Goal: Task Accomplishment & Management: Manage account settings

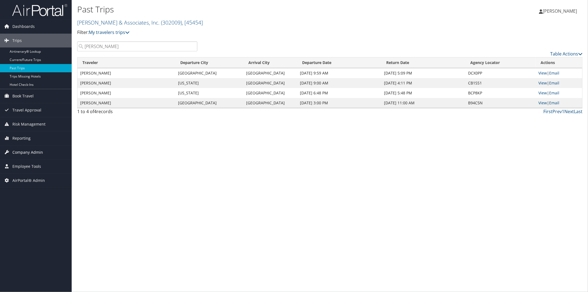
click at [34, 153] on span "Company Admin" at bounding box center [27, 152] width 31 height 14
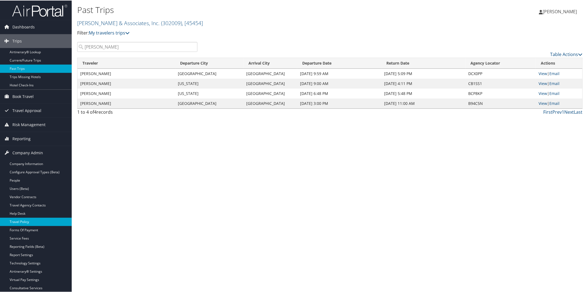
click at [42, 222] on link "Travel Policy" at bounding box center [36, 221] width 72 height 8
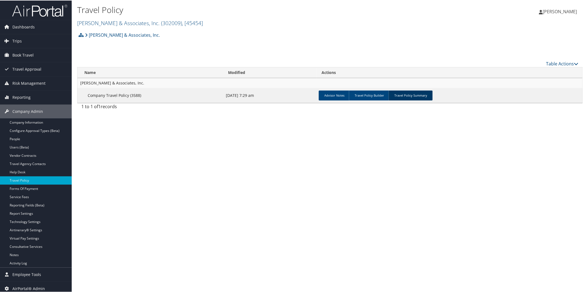
click at [410, 95] on link "Travel Policy Summary" at bounding box center [410, 95] width 44 height 10
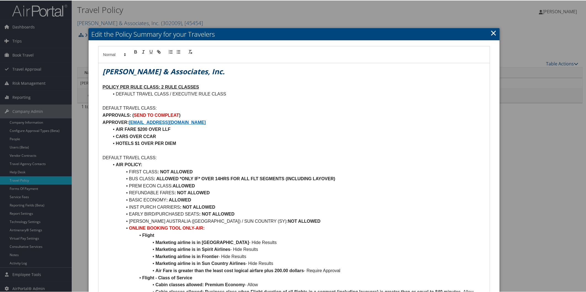
click at [492, 30] on link "×" at bounding box center [493, 32] width 6 height 11
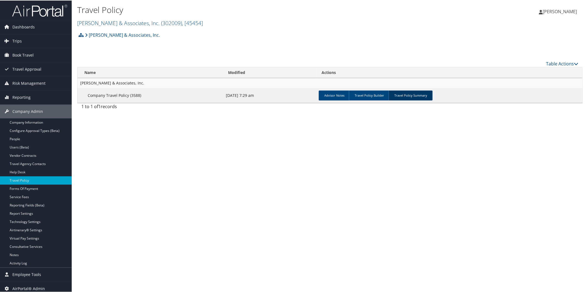
click at [413, 93] on link "Travel Policy Summary" at bounding box center [410, 95] width 44 height 10
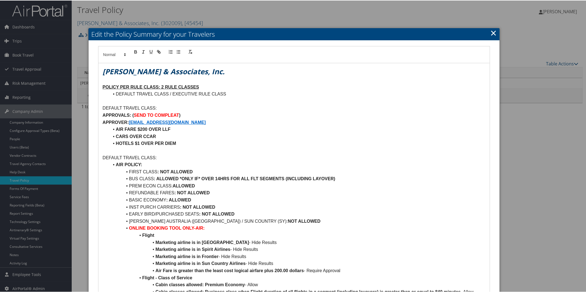
click at [492, 31] on link "×" at bounding box center [493, 32] width 6 height 11
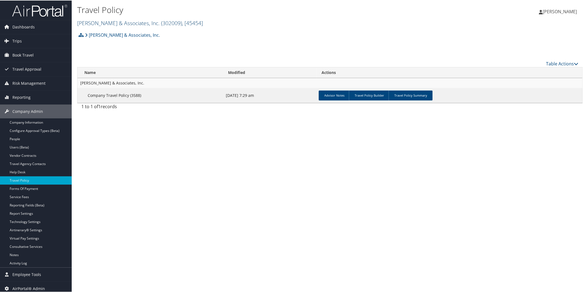
click at [102, 21] on link "Gromelski & Associates, Inc. ( 302009 ) , [ 45454 ]" at bounding box center [140, 22] width 126 height 7
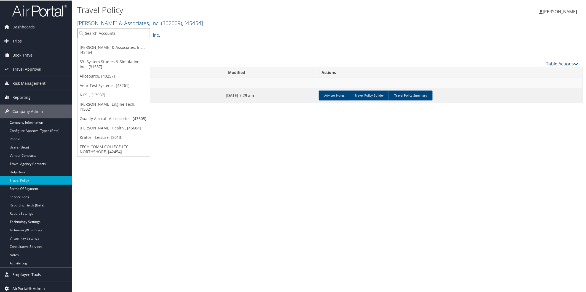
click at [94, 33] on input "search" at bounding box center [113, 33] width 72 height 10
type input "bts"
click at [91, 43] on div "BTS (302049), [45764]" at bounding box center [113, 42] width 79 height 5
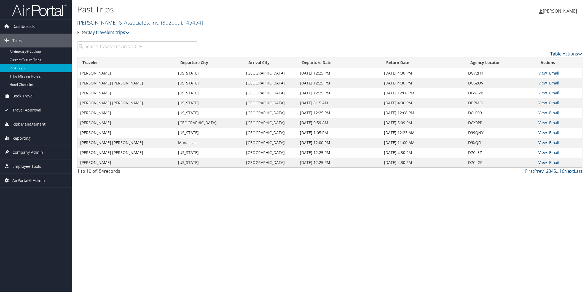
click at [117, 46] on input "search" at bounding box center [137, 46] width 120 height 10
type input "m"
type input "leandre"
click at [544, 112] on link "View" at bounding box center [542, 112] width 9 height 5
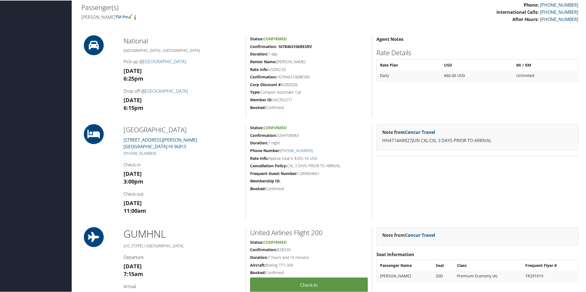
scroll to position [184, 0]
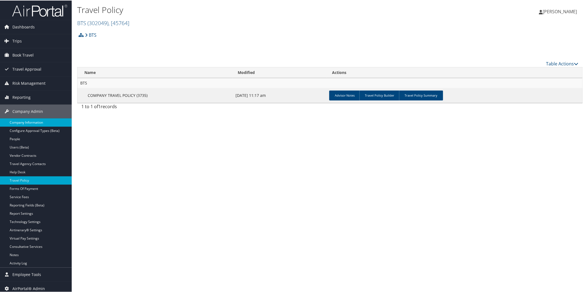
click at [39, 123] on link "Company Information" at bounding box center [36, 122] width 72 height 8
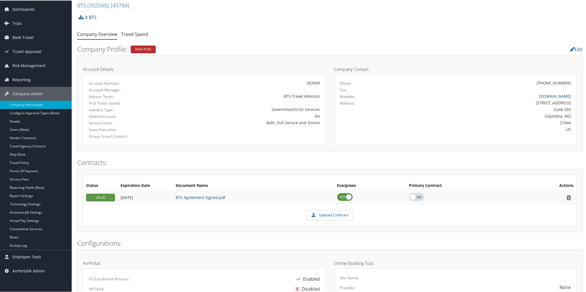
scroll to position [6, 0]
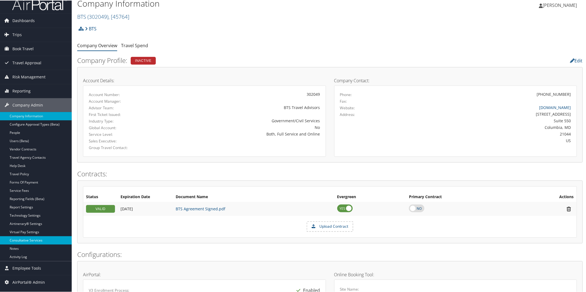
click at [27, 239] on link "Consultative Services" at bounding box center [36, 239] width 72 height 8
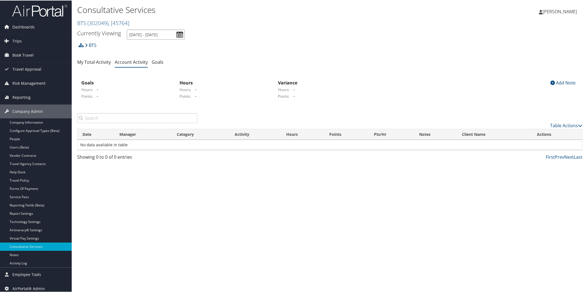
click at [180, 36] on input "[DATE] - [DATE]" at bounding box center [156, 34] width 58 height 10
click at [157, 73] on li "Year To Date" at bounding box center [148, 73] width 40 height 7
type input "[DATE] - [DATE]"
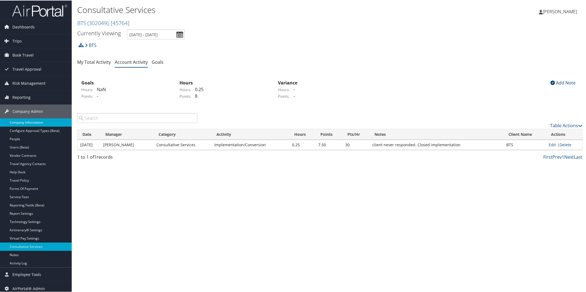
click at [36, 120] on link "Company Information" at bounding box center [36, 122] width 72 height 8
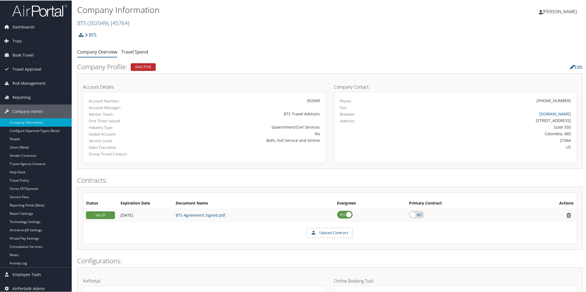
click at [100, 21] on span "( 302049 )" at bounding box center [97, 22] width 21 height 7
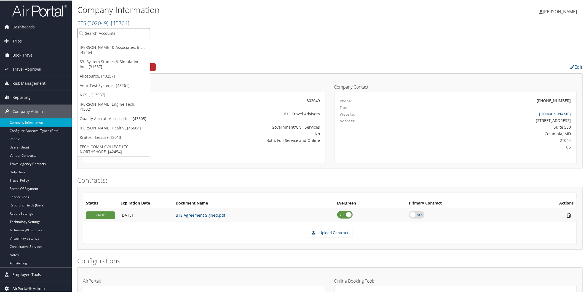
click at [98, 34] on input "search" at bounding box center [113, 33] width 72 height 10
type input "universal risk"
click at [110, 45] on div "Account" at bounding box center [140, 47] width 133 height 5
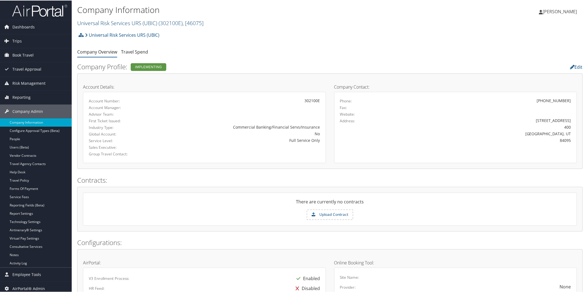
click at [132, 22] on link "Universal Risk Services URS (UBIC) ( 302100E ) , [ 46075 ]" at bounding box center [140, 22] width 126 height 7
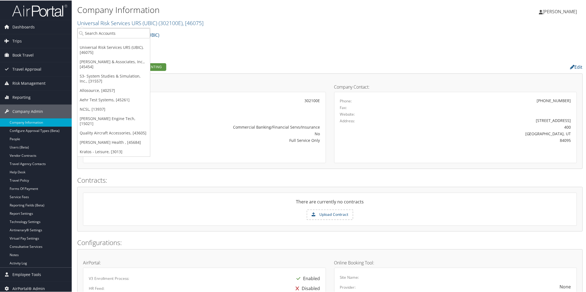
click at [265, 37] on div "Universal Risk Services URS (UBIC) Account Structure Universal Risk Services UR…" at bounding box center [329, 36] width 505 height 15
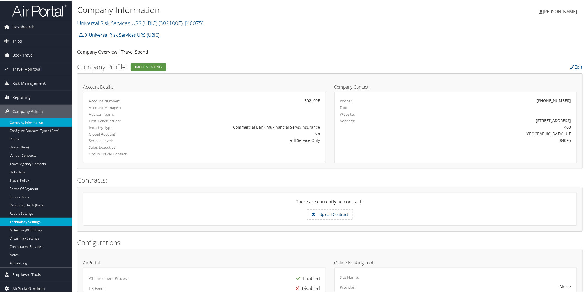
click at [42, 221] on link "Technology Settings" at bounding box center [36, 221] width 72 height 8
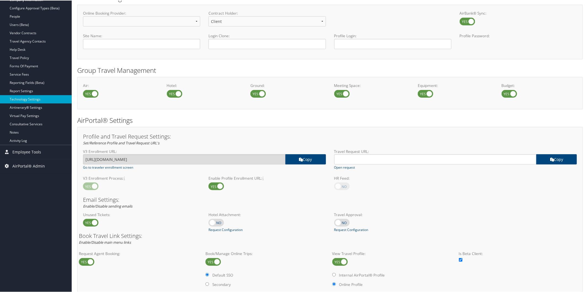
scroll to position [184, 0]
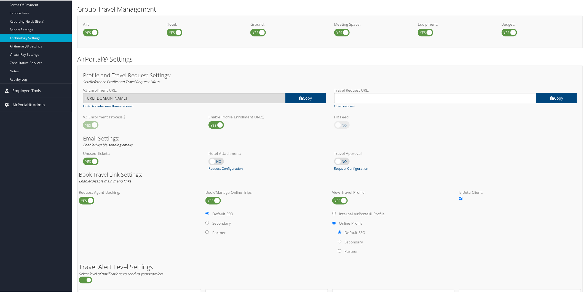
click at [219, 162] on label at bounding box center [215, 161] width 15 height 8
click at [215, 162] on input "checkbox" at bounding box center [213, 161] width 4 height 4
click at [224, 168] on link "Request Configuration" at bounding box center [225, 167] width 34 height 5
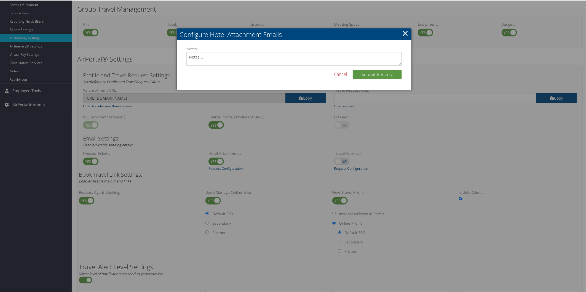
click at [343, 73] on link "Cancel" at bounding box center [340, 73] width 13 height 7
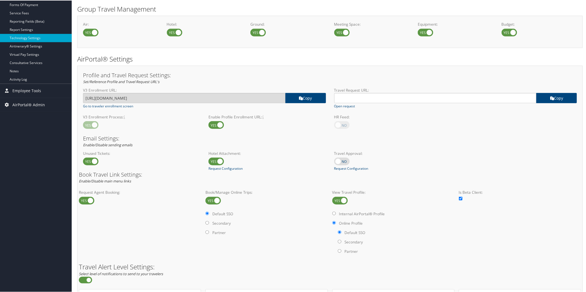
click at [216, 163] on label at bounding box center [215, 161] width 15 height 8
click at [215, 163] on input "checkbox" at bounding box center [213, 161] width 4 height 4
checkbox input "false"
drag, startPoint x: 216, startPoint y: 163, endPoint x: 208, endPoint y: 172, distance: 11.5
click at [208, 172] on h3 "Book Travel Link Settings:" at bounding box center [330, 174] width 502 height 6
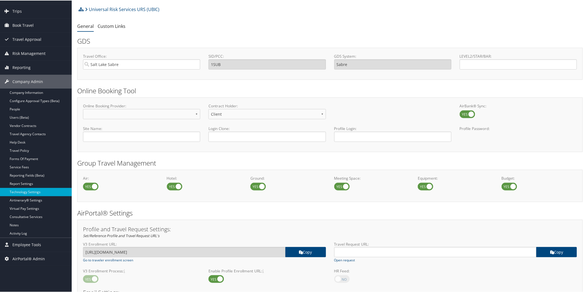
scroll to position [0, 0]
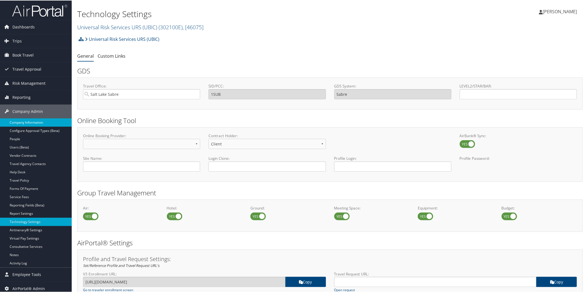
click at [33, 123] on link "Company Information" at bounding box center [36, 122] width 72 height 8
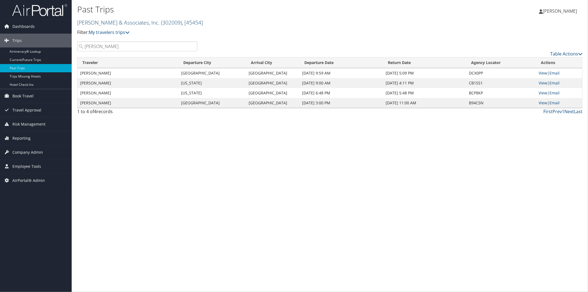
click at [119, 23] on link "[PERSON_NAME] & Associates, Inc. ( 302009 ) , [ 45454 ]" at bounding box center [140, 22] width 126 height 7
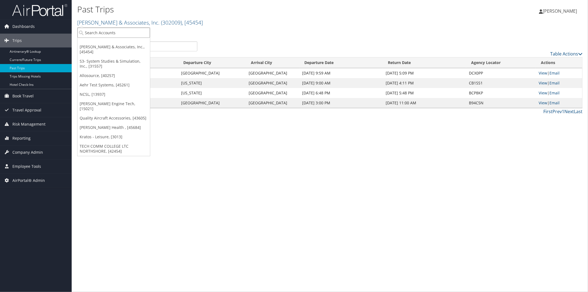
click at [105, 34] on input "search" at bounding box center [113, 33] width 72 height 10
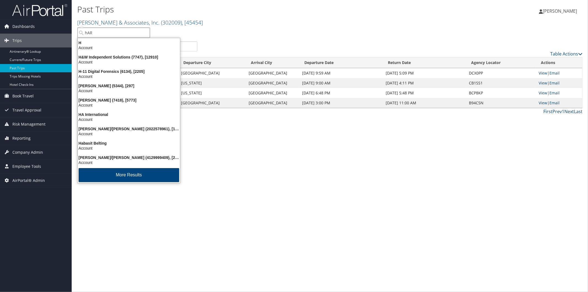
type input "[PERSON_NAME]"
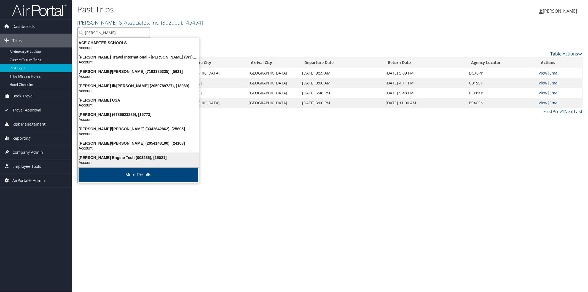
click at [107, 158] on div "[PERSON_NAME] Engine Tech (003266), [15021]" at bounding box center [138, 157] width 128 height 5
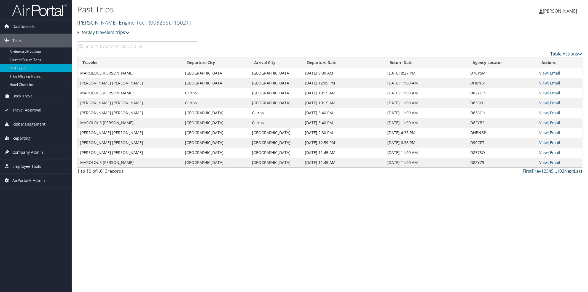
click at [38, 154] on span "Company Admin" at bounding box center [27, 152] width 31 height 14
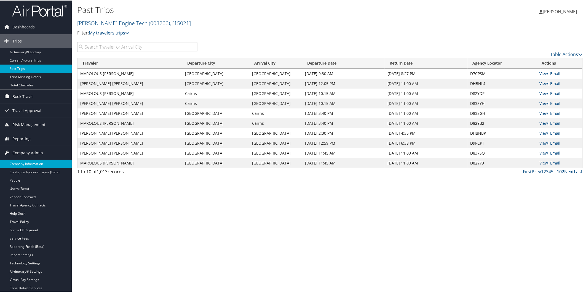
click at [37, 164] on link "Company Information" at bounding box center [36, 163] width 72 height 8
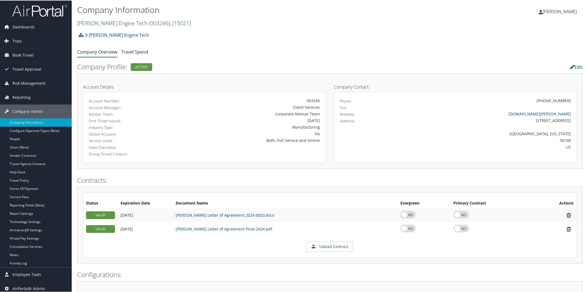
click at [116, 23] on link "[PERSON_NAME] Engine Tech ( 003266 ) , [ 15021 ]" at bounding box center [134, 22] width 114 height 7
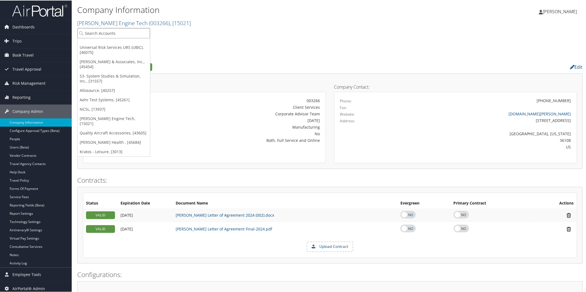
click at [113, 30] on input "search" at bounding box center [113, 33] width 72 height 10
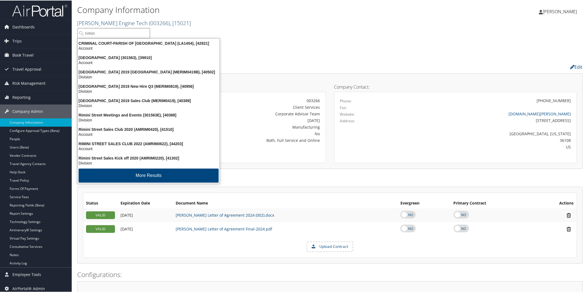
type input "rimini"
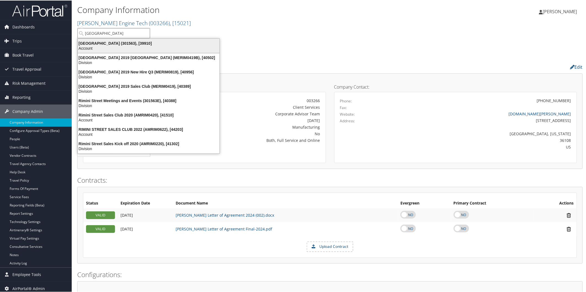
click at [110, 45] on div "Account" at bounding box center [148, 47] width 148 height 5
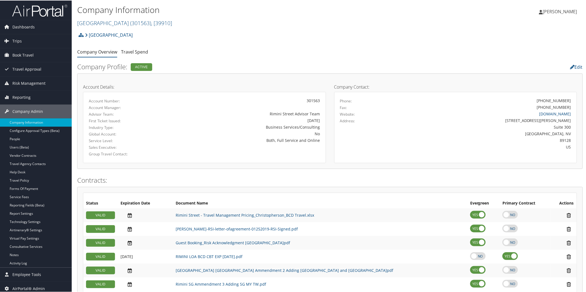
click at [26, 212] on link "Report Settings" at bounding box center [36, 213] width 72 height 8
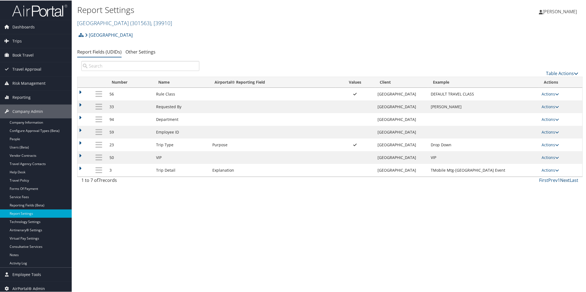
click at [562, 182] on link "Next" at bounding box center [565, 179] width 10 height 6
click at [29, 98] on span "Reporting" at bounding box center [21, 97] width 18 height 14
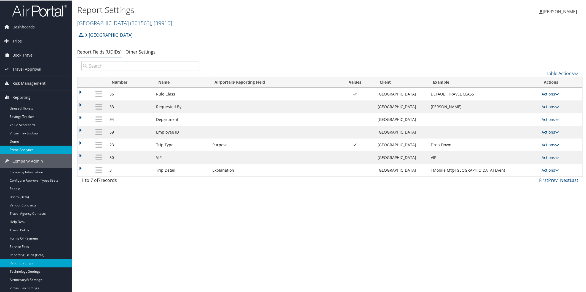
click at [34, 147] on link "Prime Analytics" at bounding box center [36, 149] width 72 height 8
